Goal: Task Accomplishment & Management: Use online tool/utility

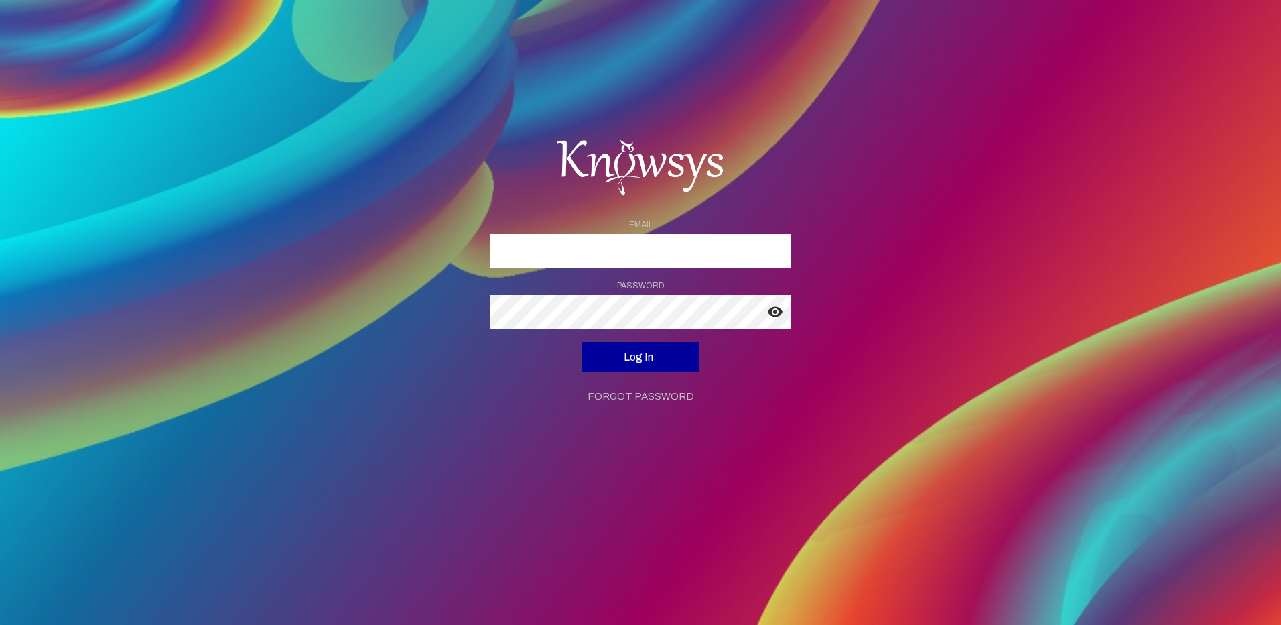
type input "**********"
click at [656, 350] on button "Log In" at bounding box center [640, 356] width 117 height 29
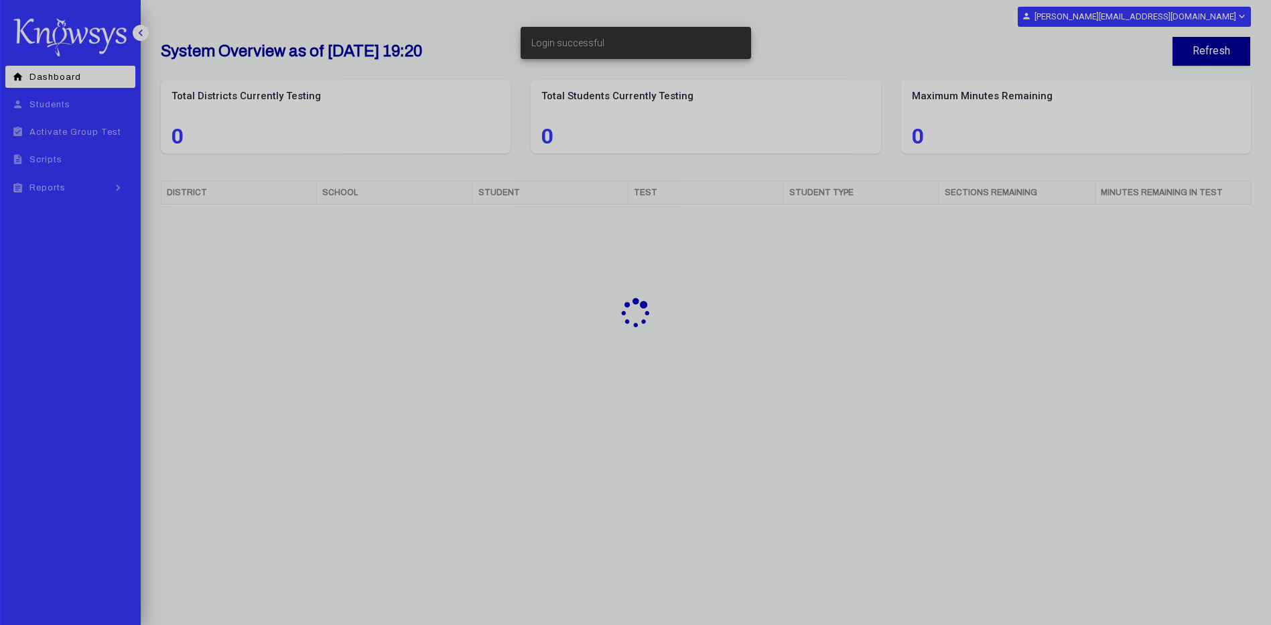
select select "**"
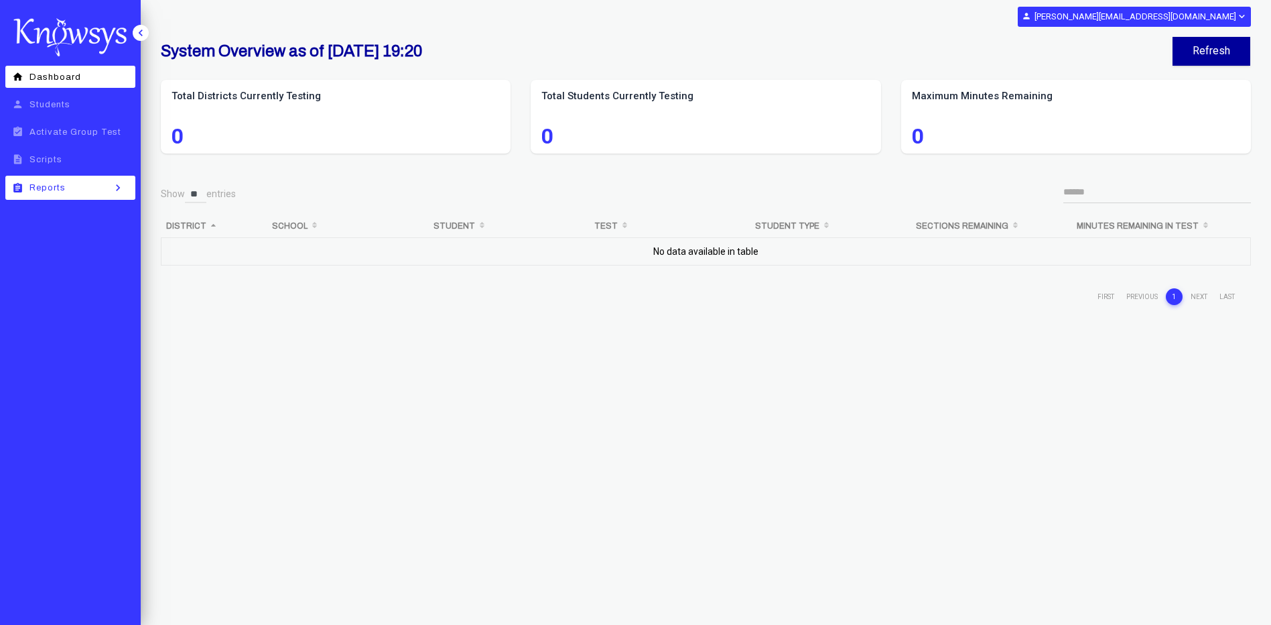
click at [56, 188] on span "Reports" at bounding box center [47, 187] width 36 height 9
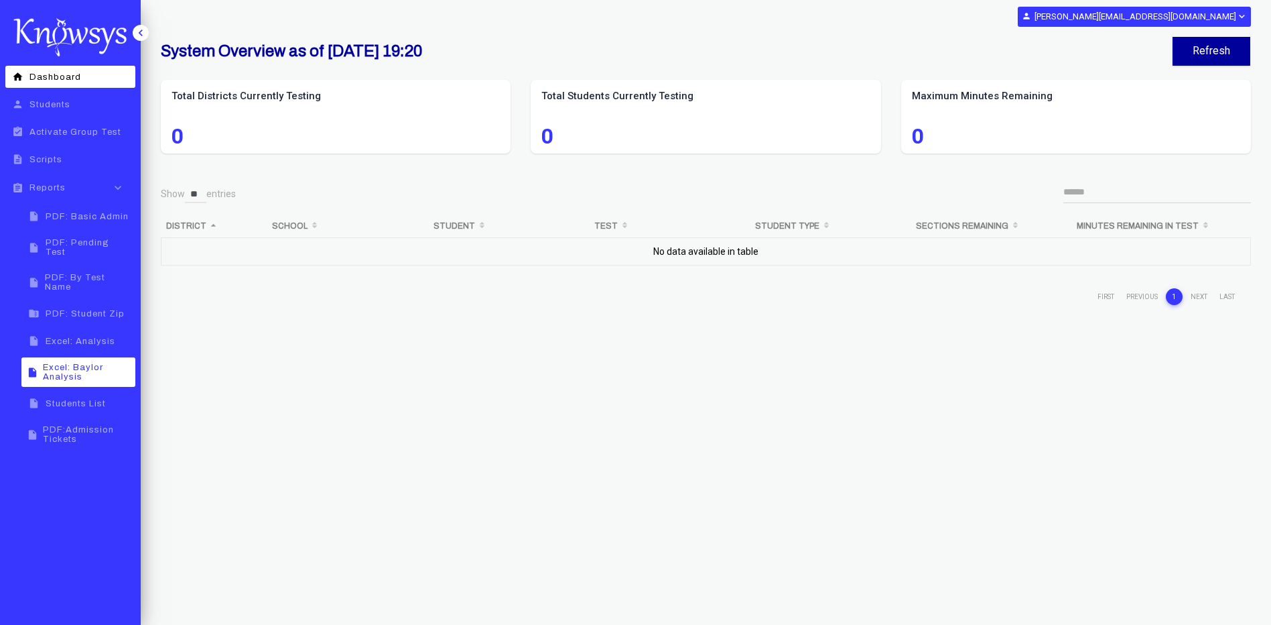
click at [107, 363] on span "Excel: Baylor Analysis" at bounding box center [87, 372] width 88 height 19
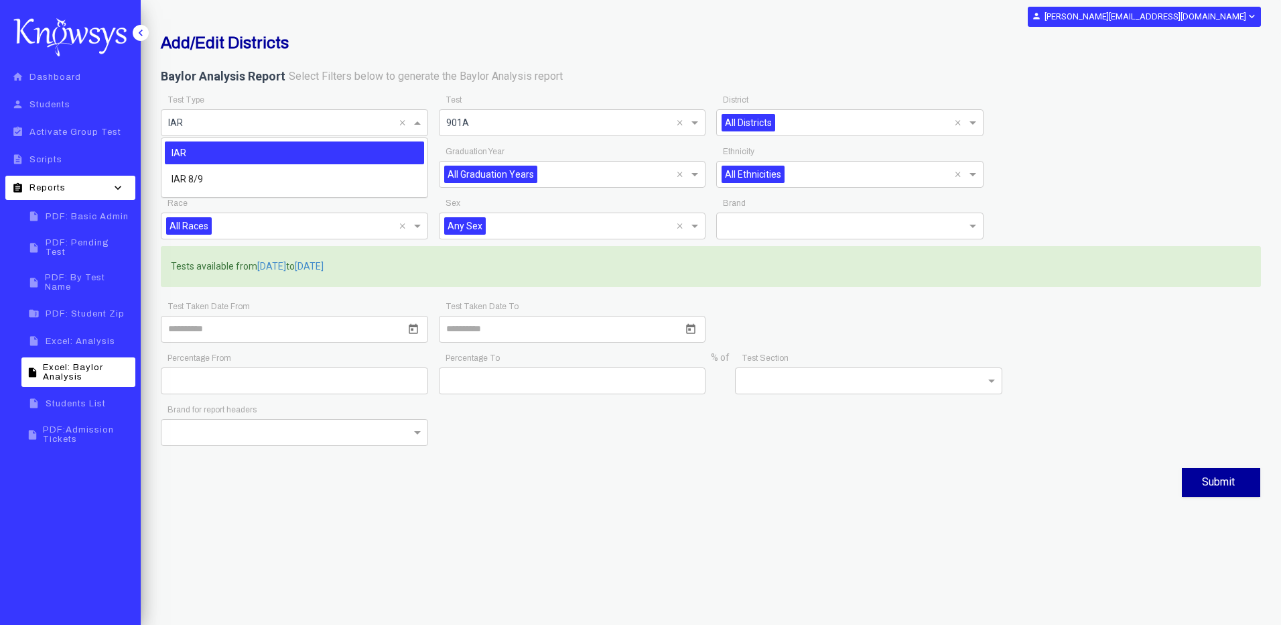
click at [421, 125] on span at bounding box center [419, 123] width 17 height 16
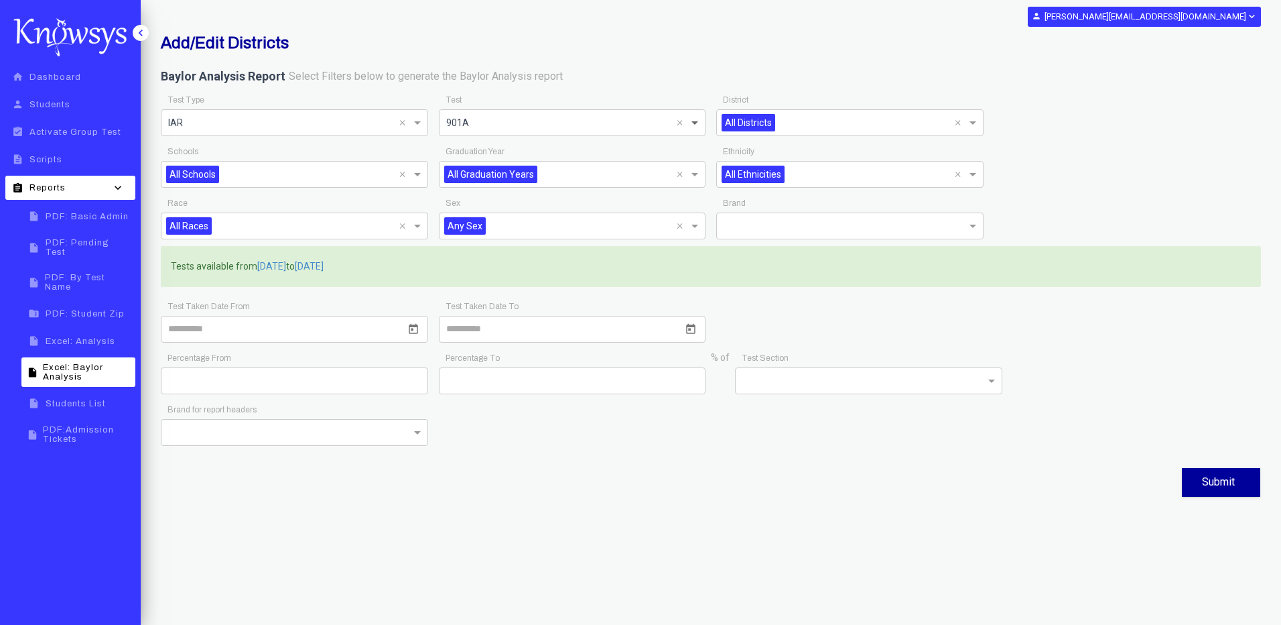
click at [695, 126] on span at bounding box center [696, 123] width 17 height 16
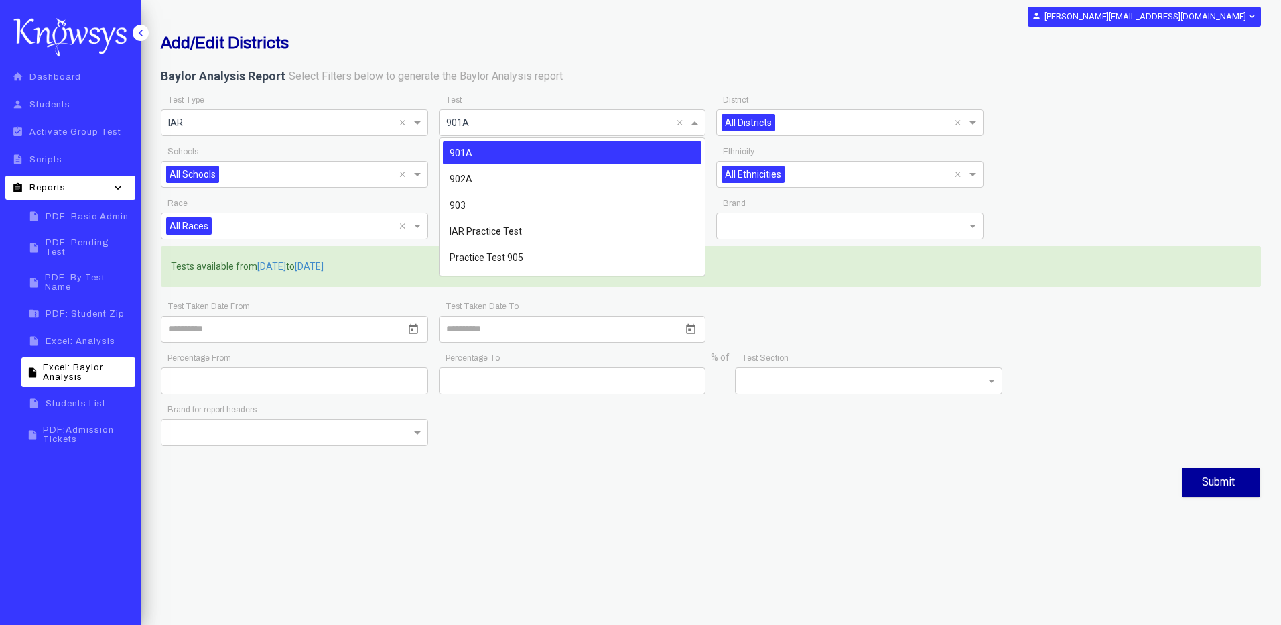
click at [584, 151] on div "901A" at bounding box center [572, 152] width 259 height 23
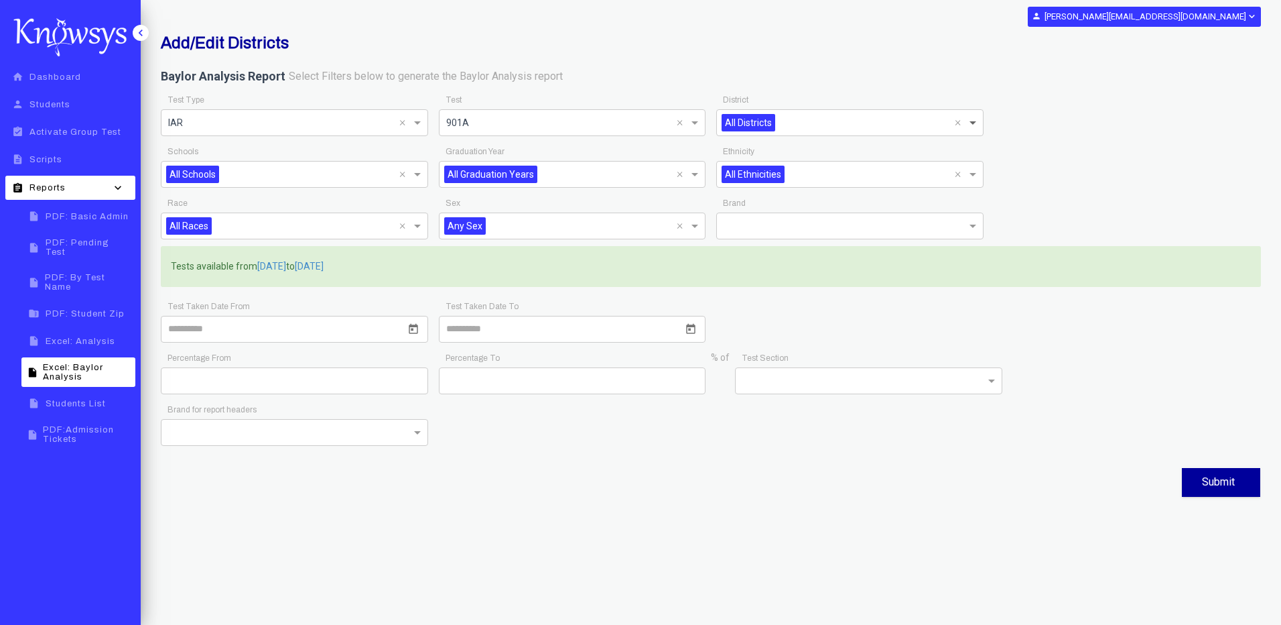
click at [975, 127] on span at bounding box center [974, 123] width 17 height 16
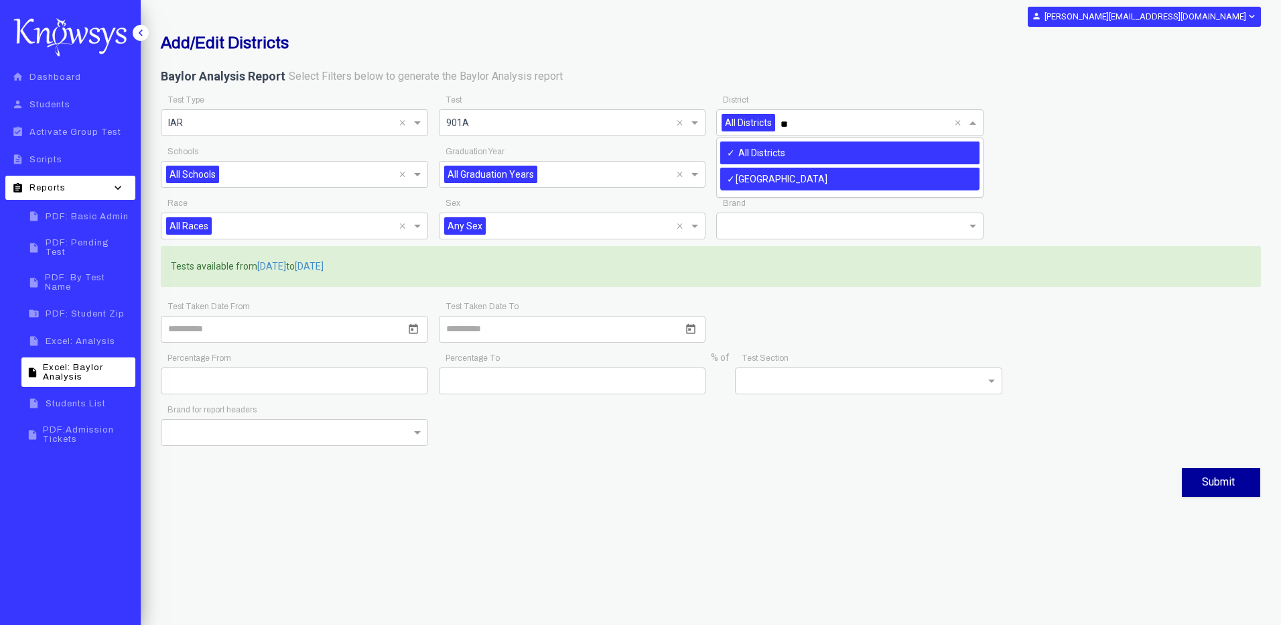
click at [740, 175] on div "[GEOGRAPHIC_DATA]" at bounding box center [849, 179] width 259 height 23
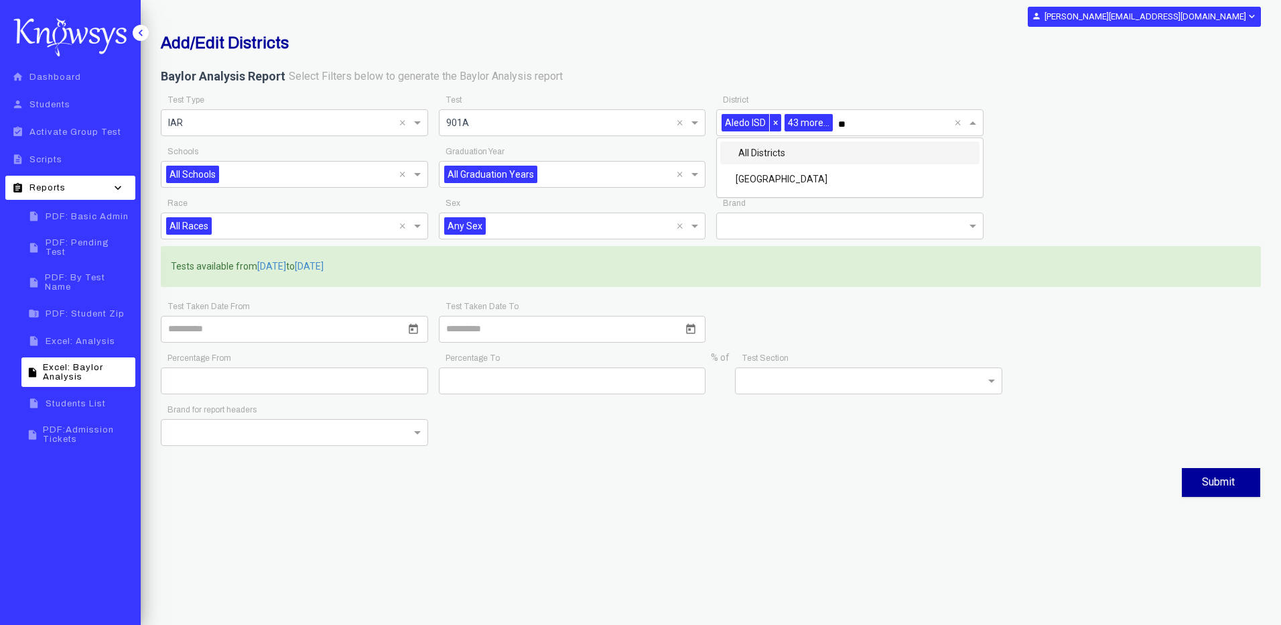
type input "*"
click at [916, 84] on div "Baylor Analysis Report Select Filters below to generate the Baylor Analysis rep…" at bounding box center [711, 79] width 1100 height 23
click at [247, 172] on input "text" at bounding box center [311, 176] width 175 height 16
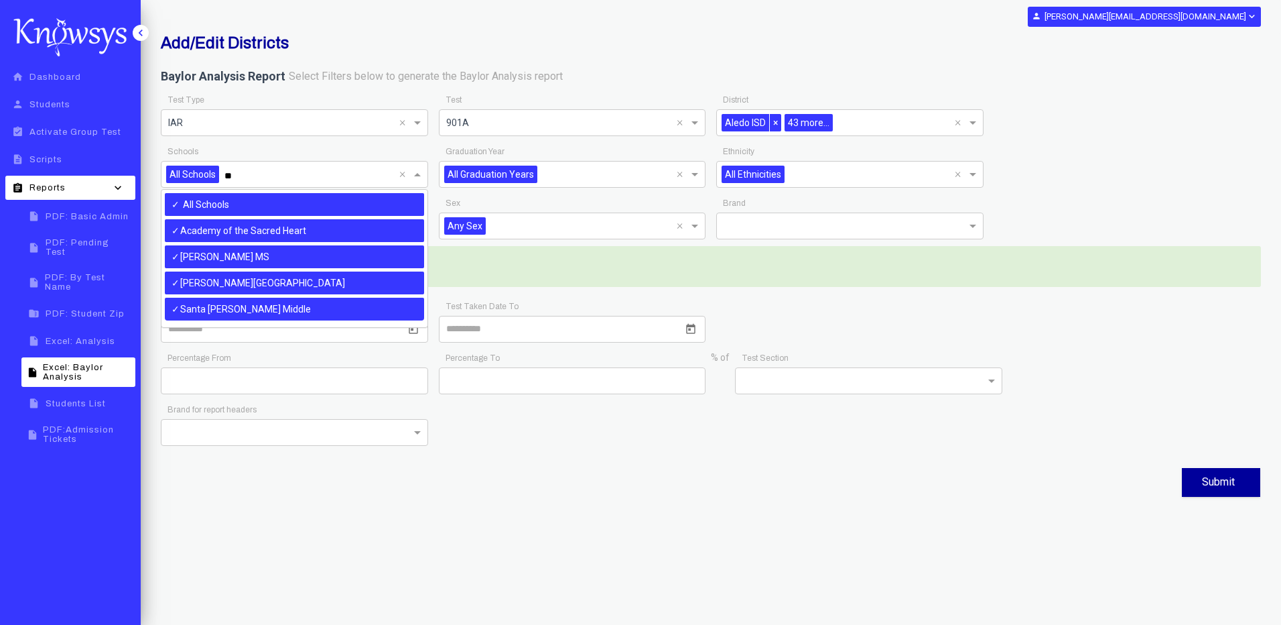
type input "*"
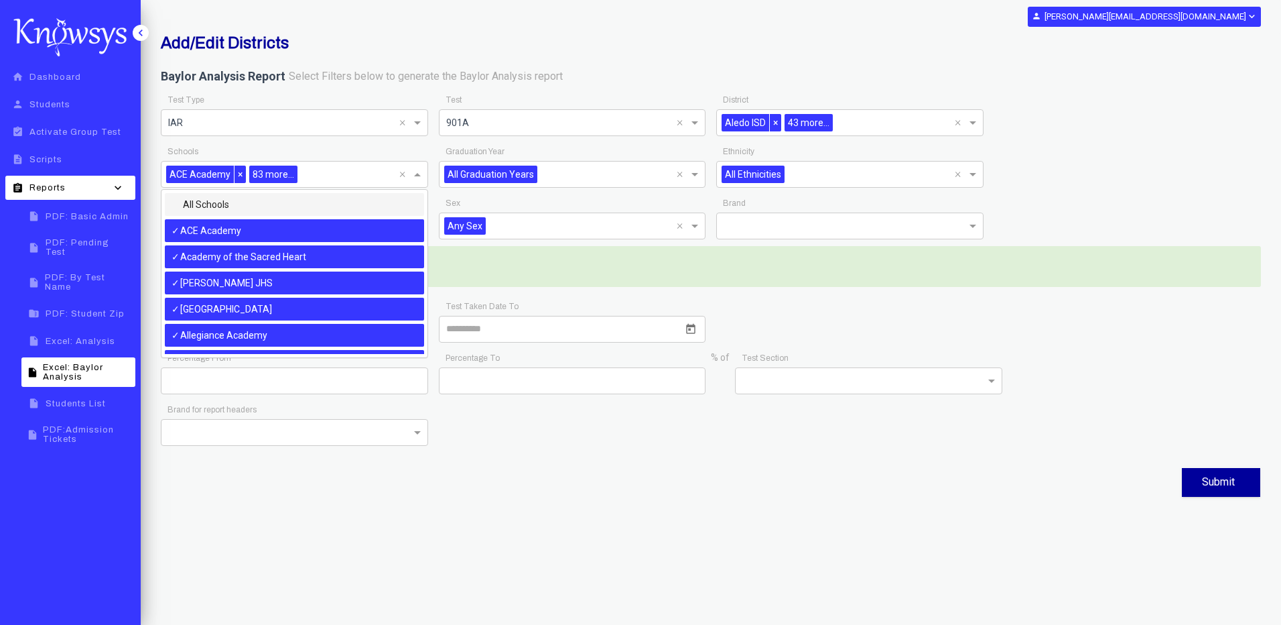
click at [220, 202] on label "All Schools" at bounding box center [204, 204] width 49 height 13
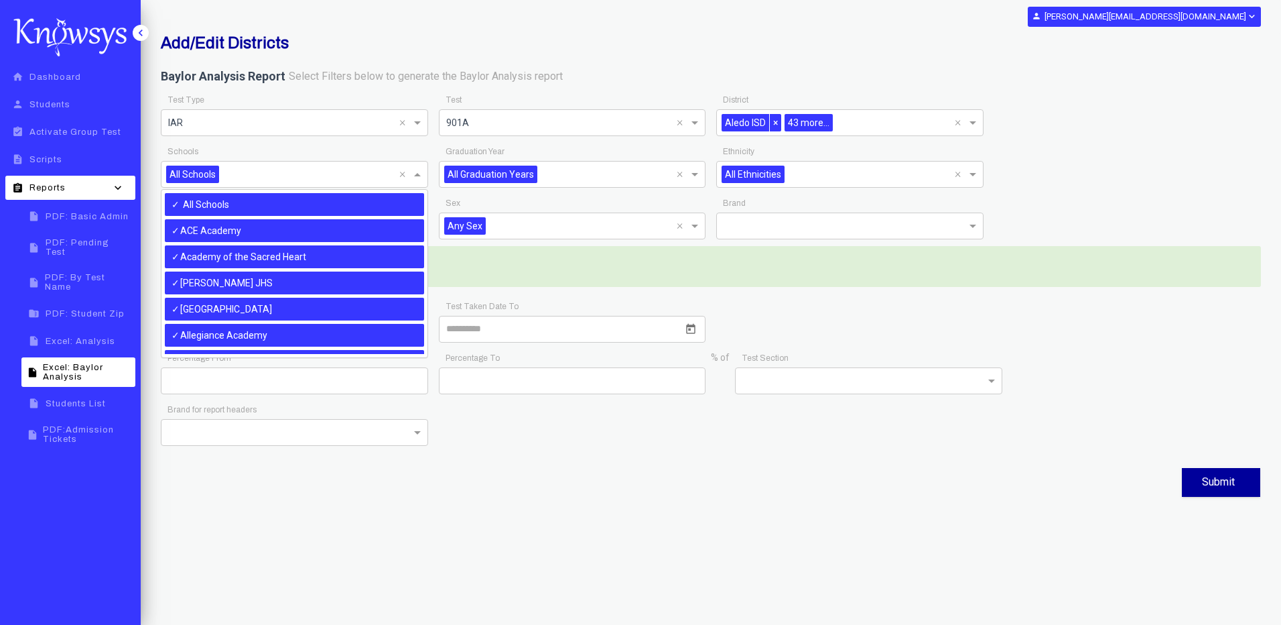
click at [345, 153] on div "Schools All Schools ×" at bounding box center [294, 169] width 267 height 52
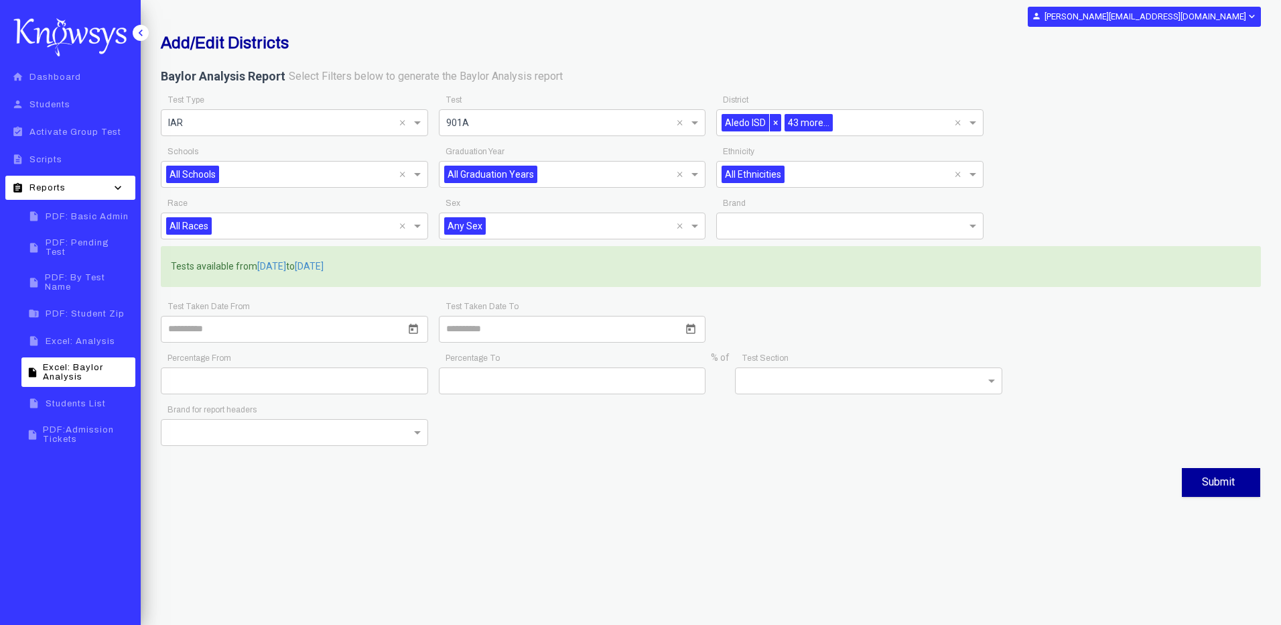
click at [367, 229] on input "text" at bounding box center [308, 227] width 182 height 16
click at [413, 202] on div "Race All Races ×" at bounding box center [294, 220] width 267 height 52
click at [264, 178] on input "text" at bounding box center [311, 176] width 175 height 16
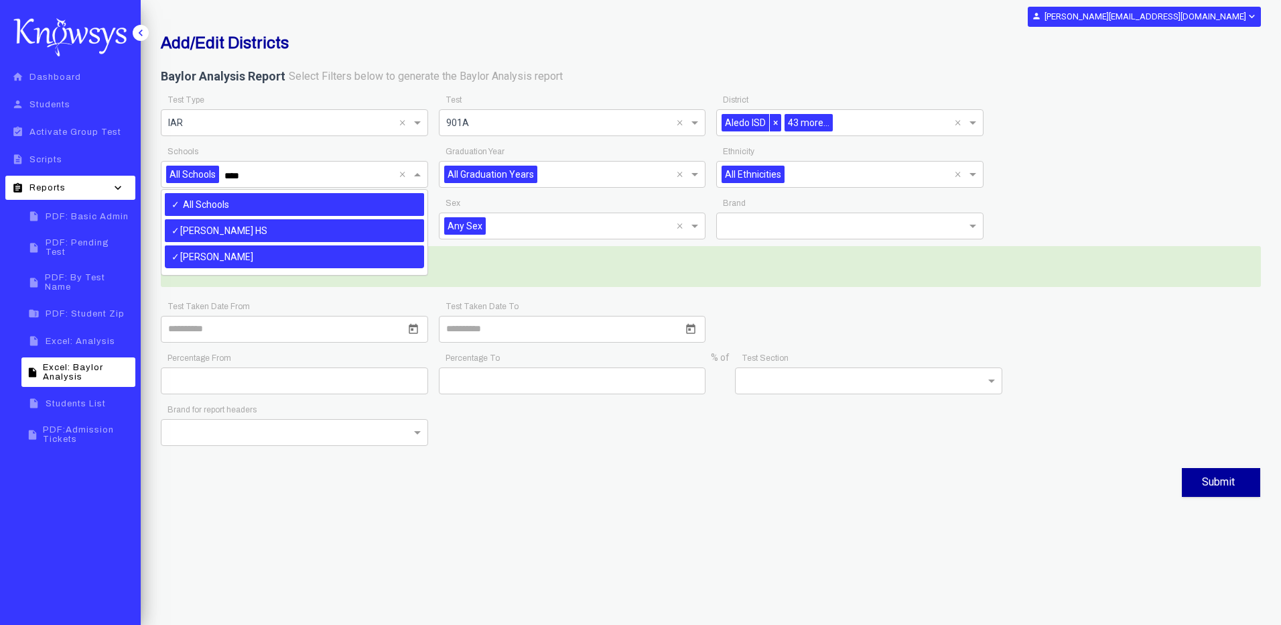
click at [216, 256] on div "[PERSON_NAME]" at bounding box center [294, 256] width 259 height 23
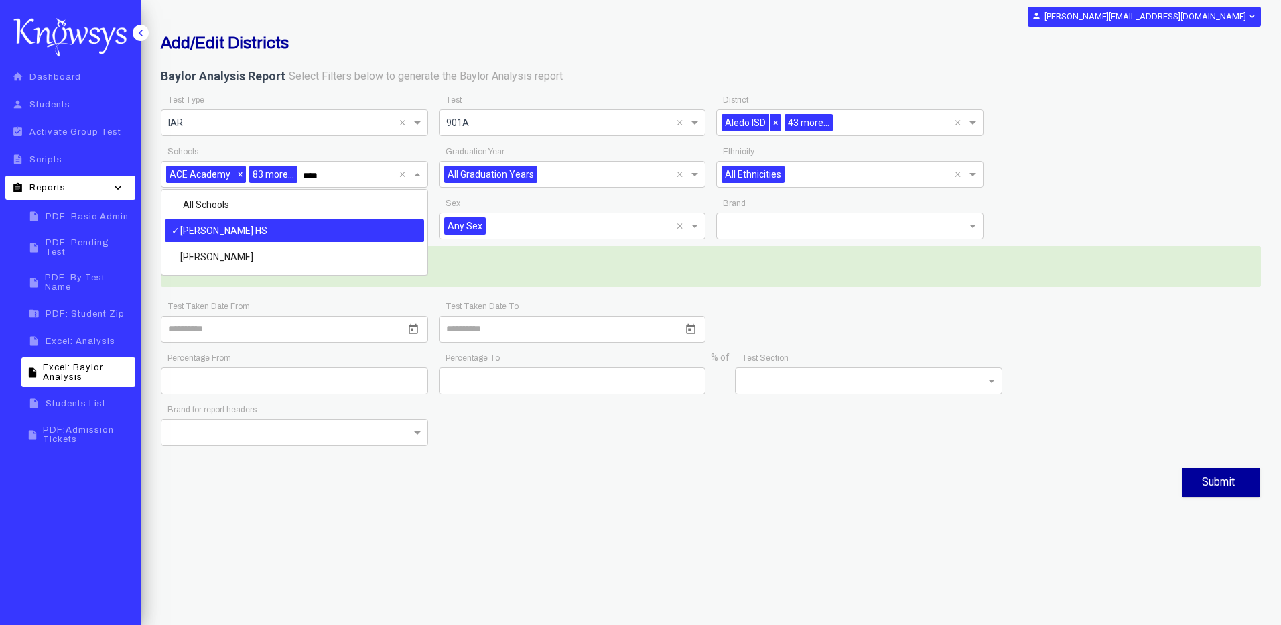
click at [249, 235] on div "[PERSON_NAME] HS" at bounding box center [294, 230] width 259 height 23
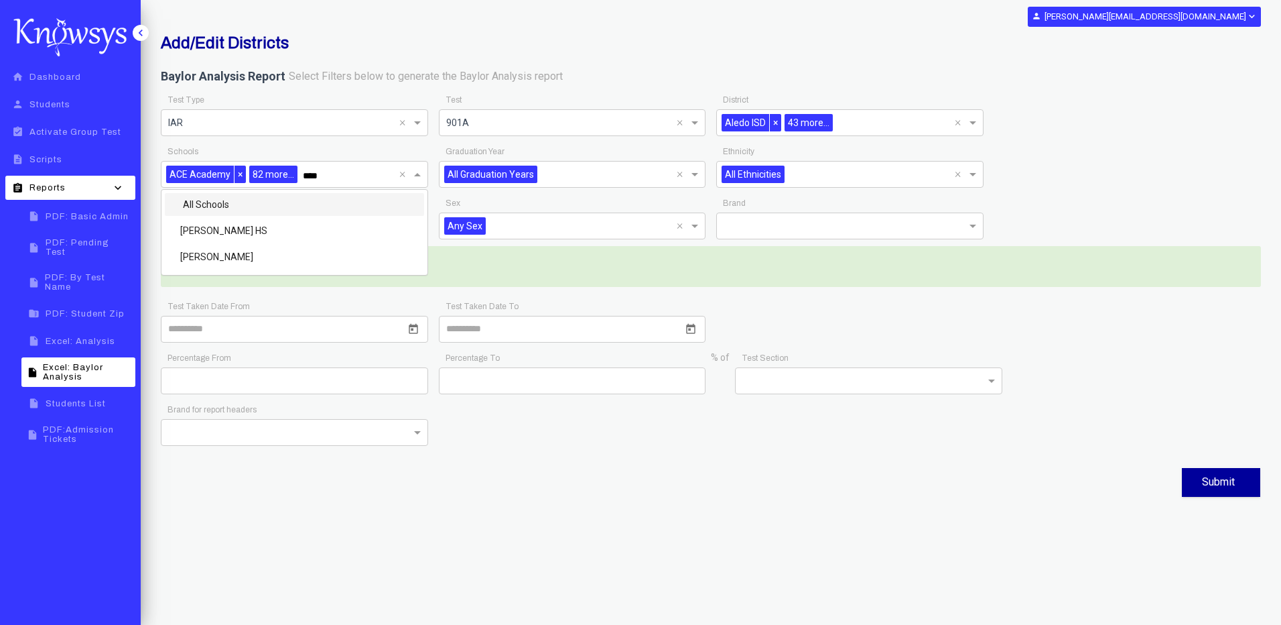
click at [220, 204] on label "All Schools" at bounding box center [204, 204] width 49 height 13
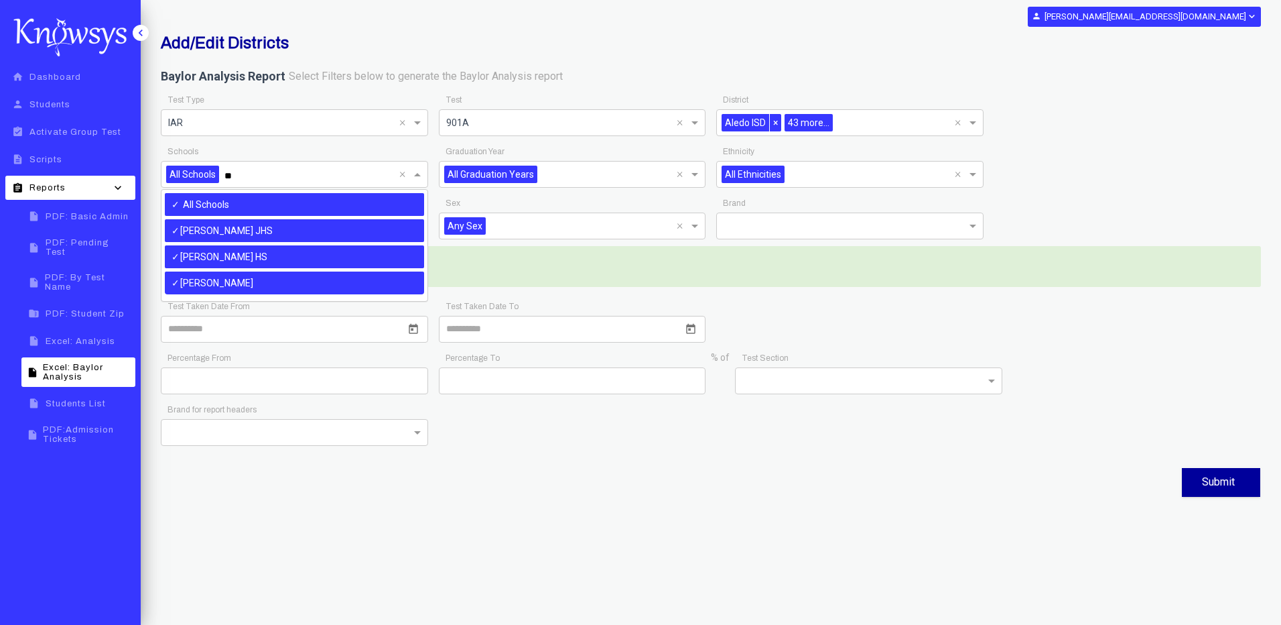
type input "*"
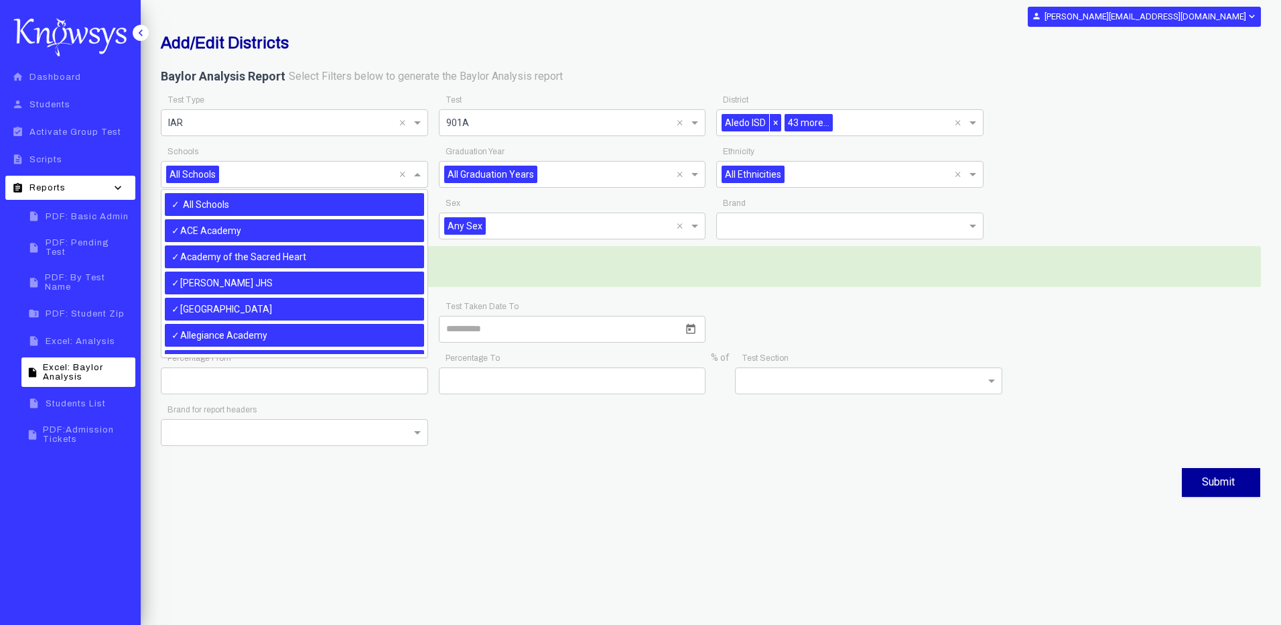
click at [824, 554] on div "Toggle navigation person [PERSON_NAME][EMAIL_ADDRESS][DOMAIN_NAME] expand_more …" at bounding box center [711, 312] width 1141 height 625
